Goal: Transaction & Acquisition: Book appointment/travel/reservation

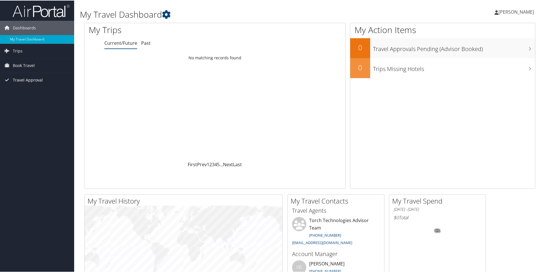
click at [28, 78] on span "Travel Approval" at bounding box center [28, 79] width 30 height 14
click at [29, 66] on span "Book Travel" at bounding box center [24, 65] width 22 height 14
click at [25, 104] on span "Travel Approval" at bounding box center [28, 105] width 30 height 14
click at [28, 92] on link "Book/Manage Online Trips" at bounding box center [37, 93] width 74 height 9
click at [28, 93] on link "Book/Manage Online Trips" at bounding box center [37, 93] width 74 height 9
